Goal: Subscribe to service/newsletter

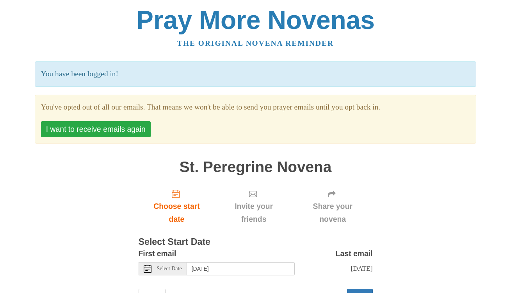
click at [100, 121] on button "I want to receive emails again" at bounding box center [96, 129] width 110 height 16
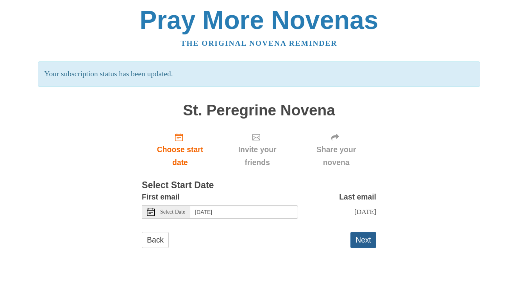
click at [365, 232] on button "Next" at bounding box center [363, 240] width 26 height 16
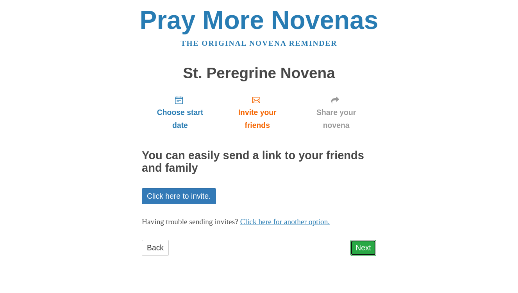
click at [370, 239] on link "Next" at bounding box center [363, 247] width 26 height 16
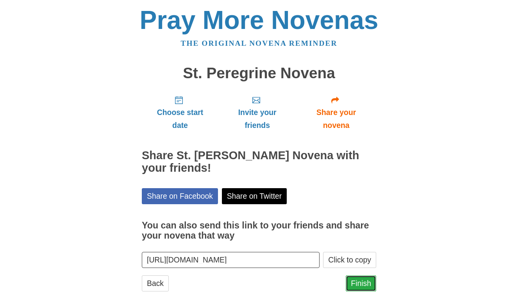
click at [361, 275] on link "Finish" at bounding box center [361, 283] width 30 height 16
